Goal: Task Accomplishment & Management: Manage account settings

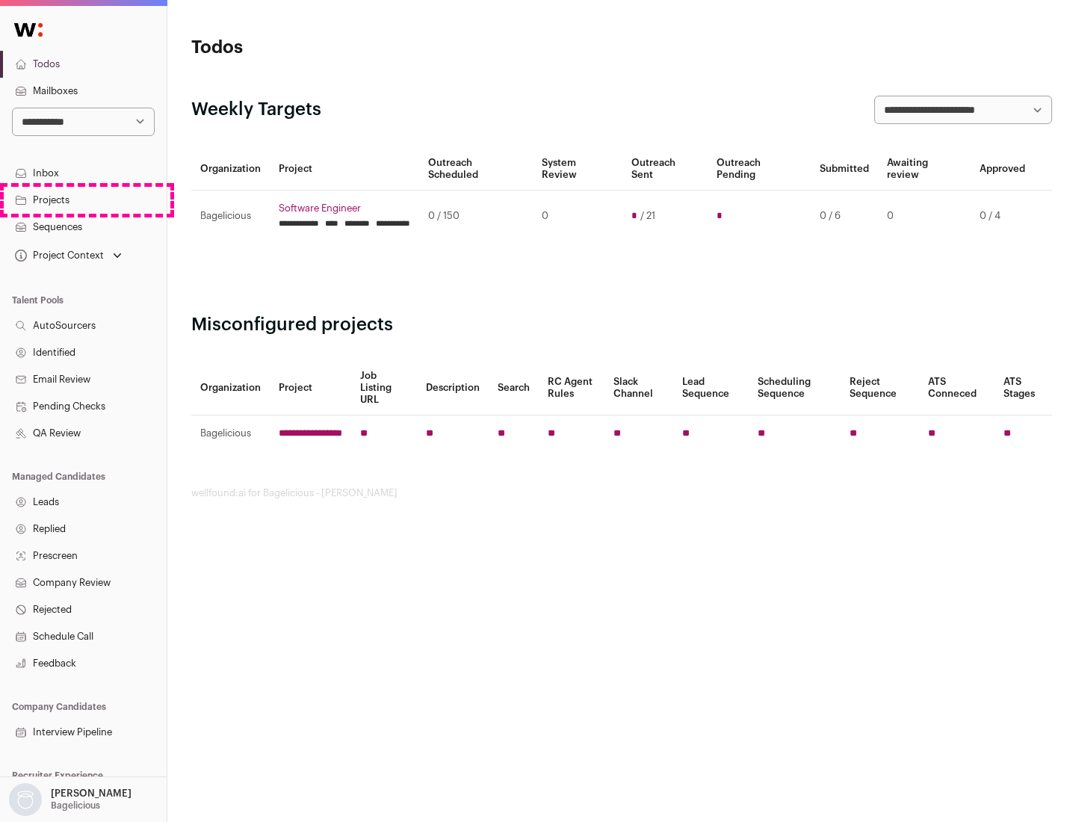
click at [83, 200] on link "Projects" at bounding box center [83, 200] width 167 height 27
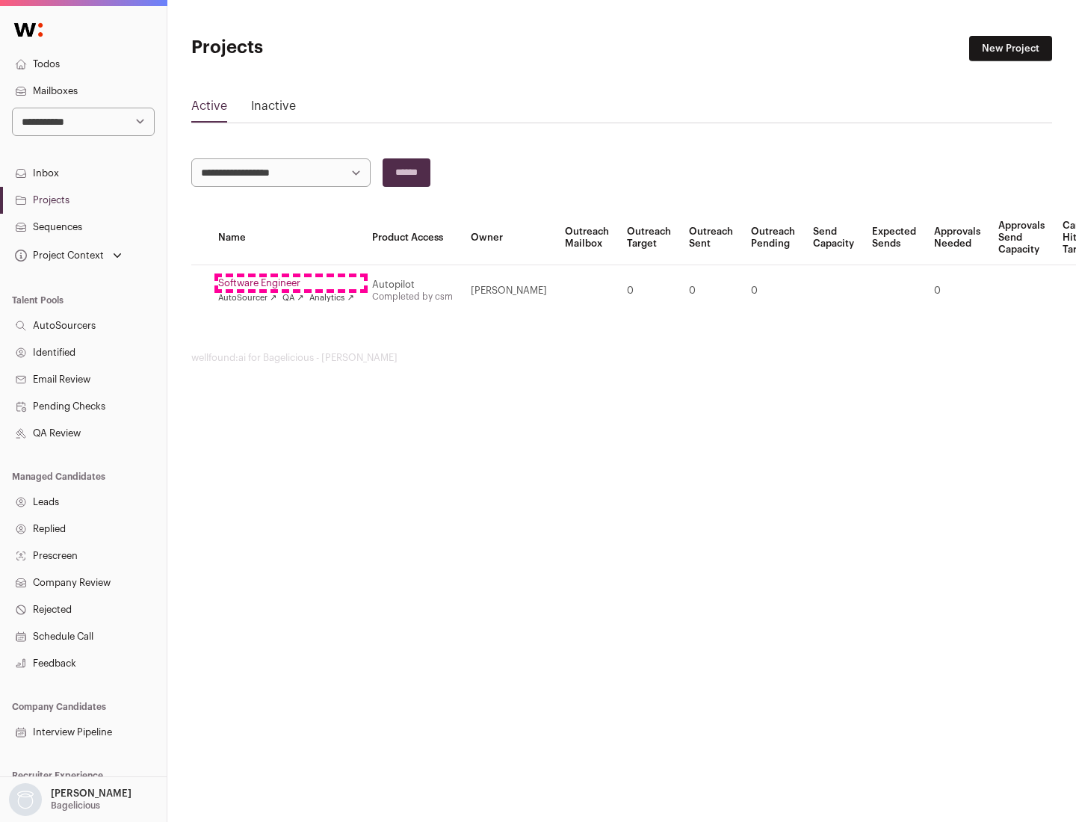
click at [291, 283] on link "Software Engineer" at bounding box center [286, 283] width 136 height 12
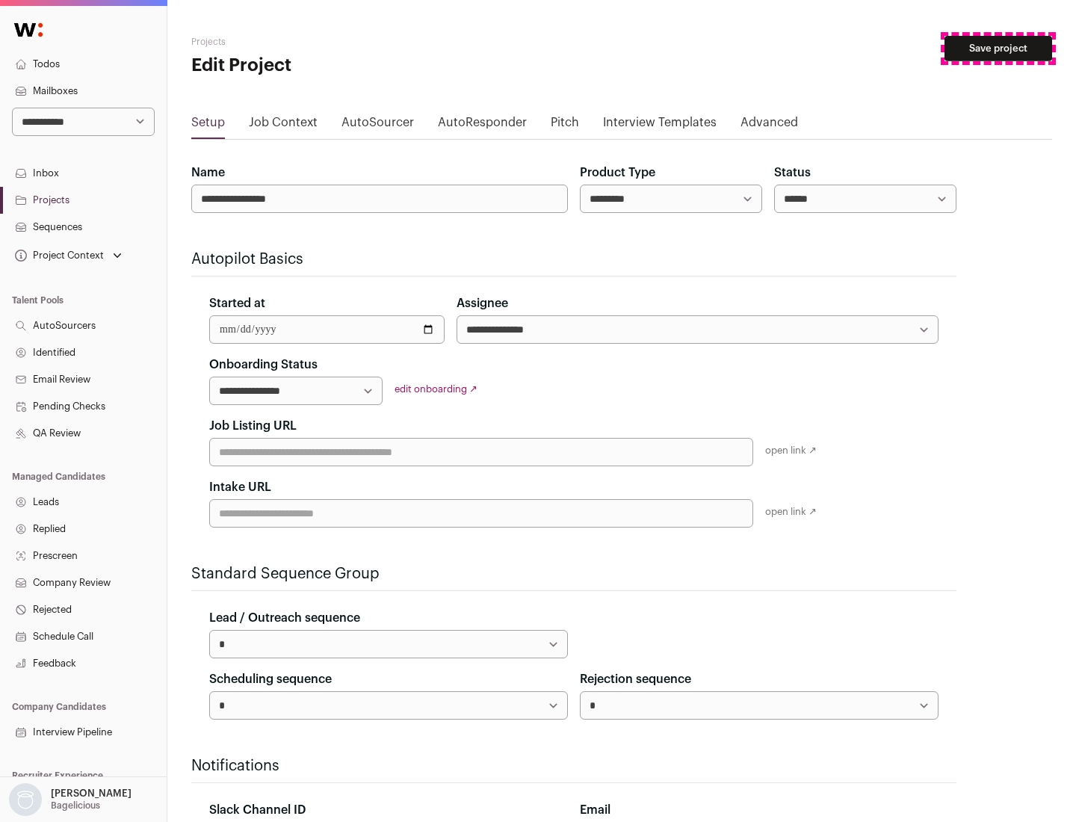
click at [998, 49] on button "Save project" at bounding box center [999, 48] width 108 height 25
